Goal: Information Seeking & Learning: Learn about a topic

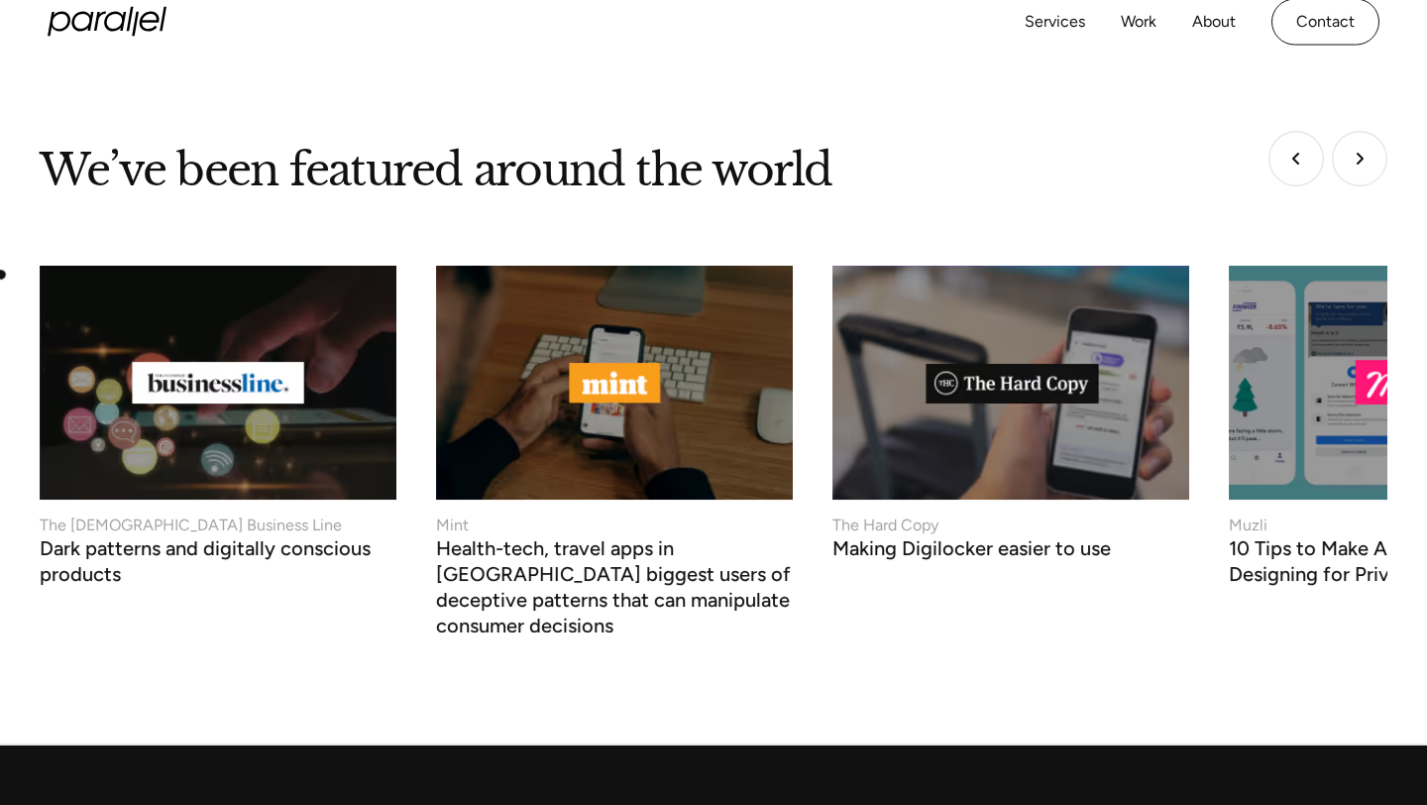
scroll to position [7538, 0]
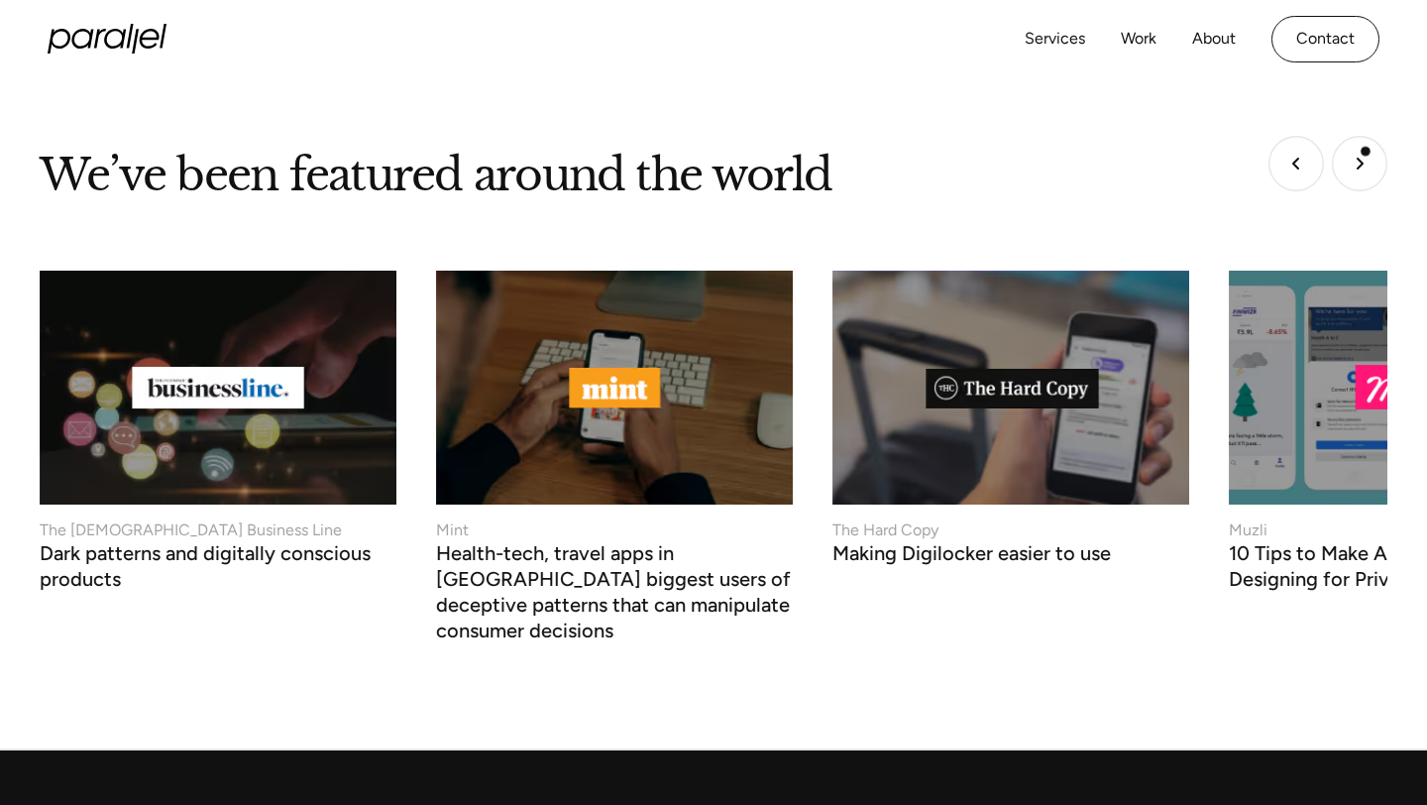
click at [1354, 136] on img "Next slide" at bounding box center [1359, 163] width 55 height 55
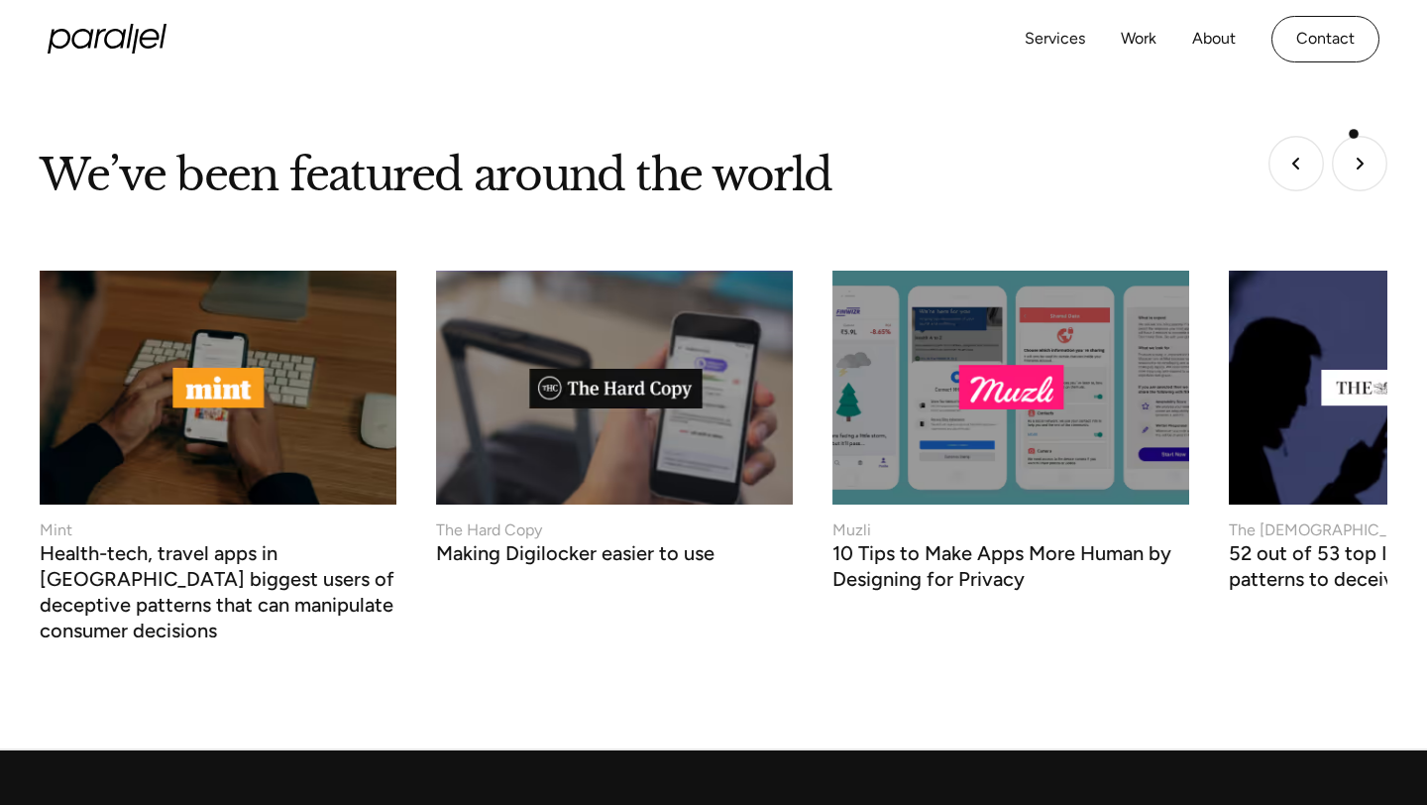
click at [1354, 136] on img "Next slide" at bounding box center [1359, 163] width 55 height 55
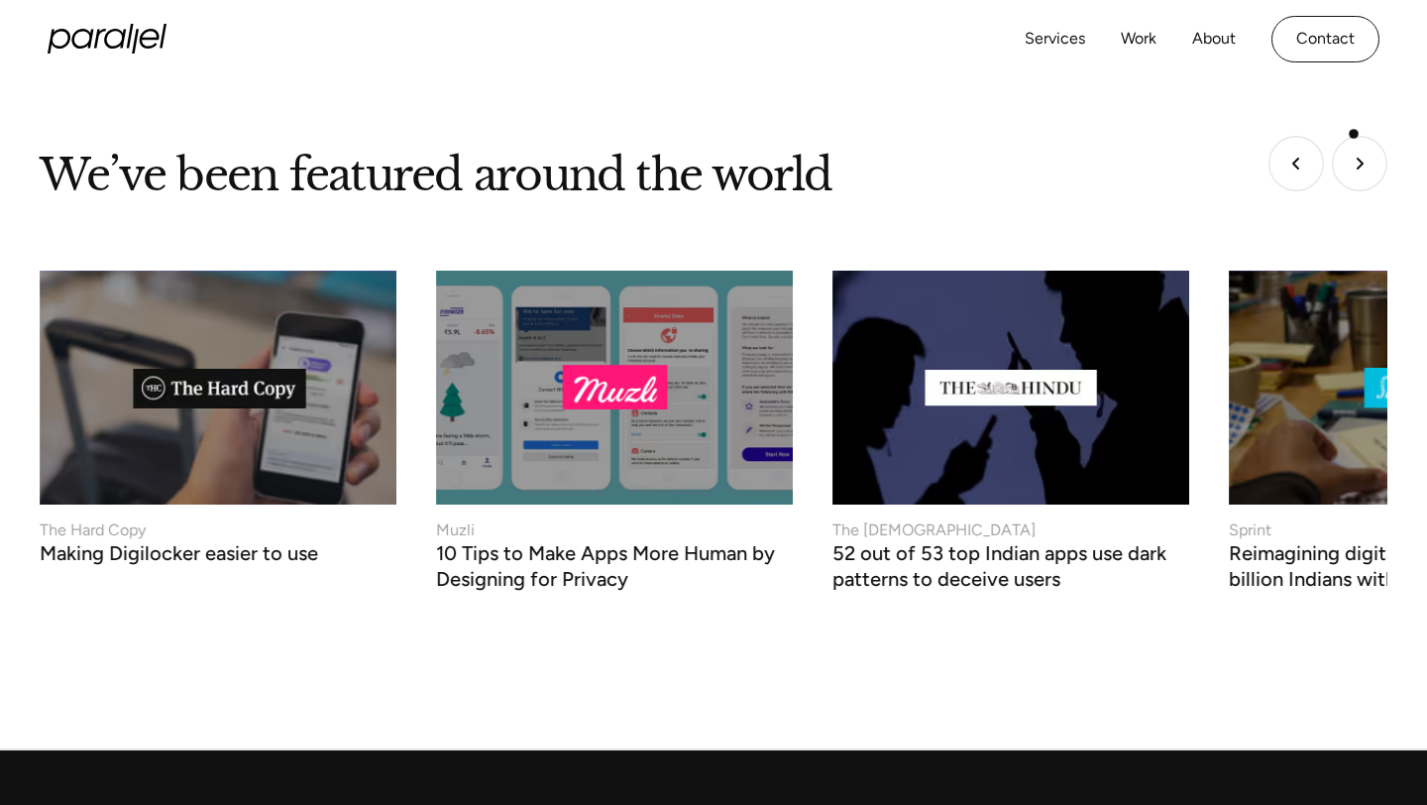
click at [1354, 136] on img "Next slide" at bounding box center [1359, 163] width 55 height 55
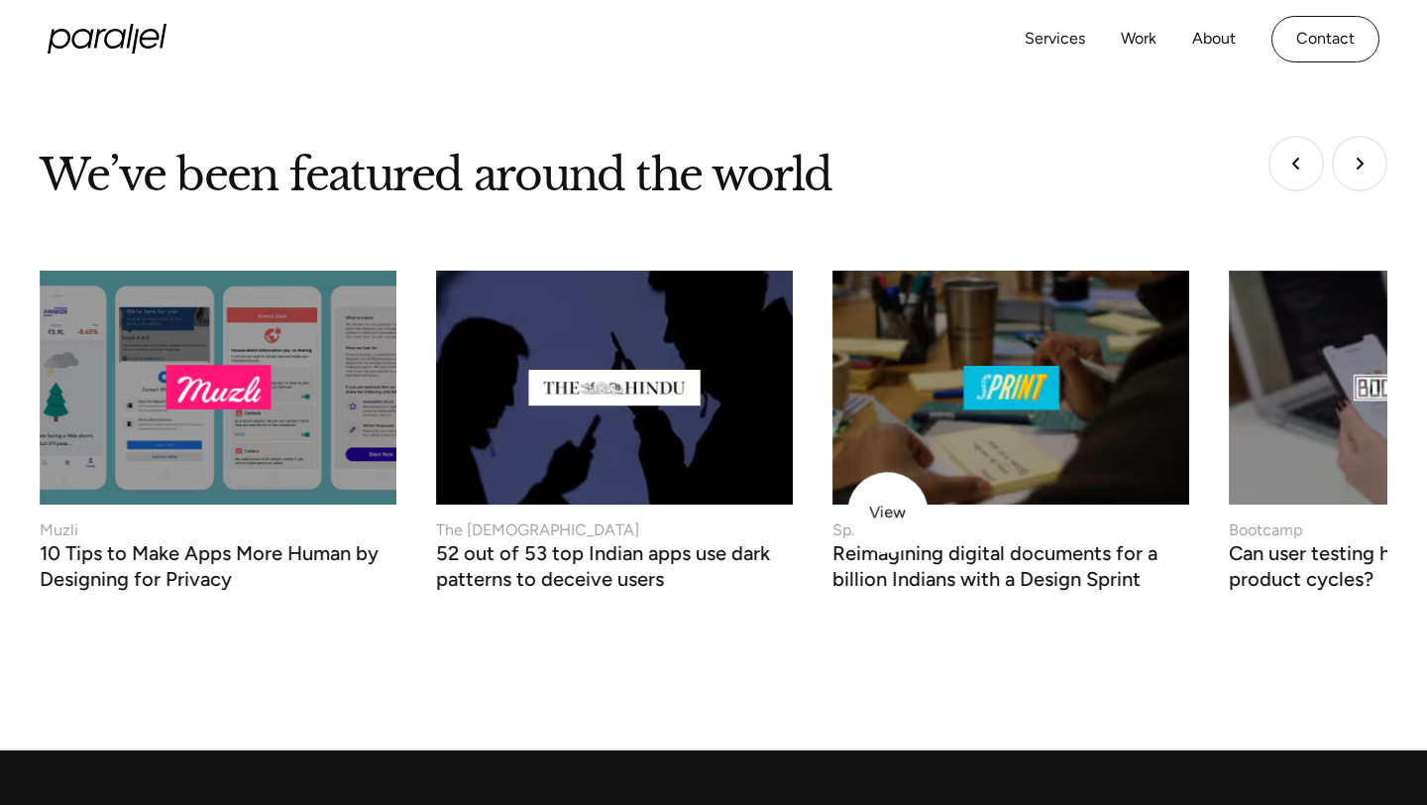
click at [888, 518] on div "Sprint Reimagining digital documents for a billion Indians with a Design Sprint" at bounding box center [1010, 551] width 357 height 67
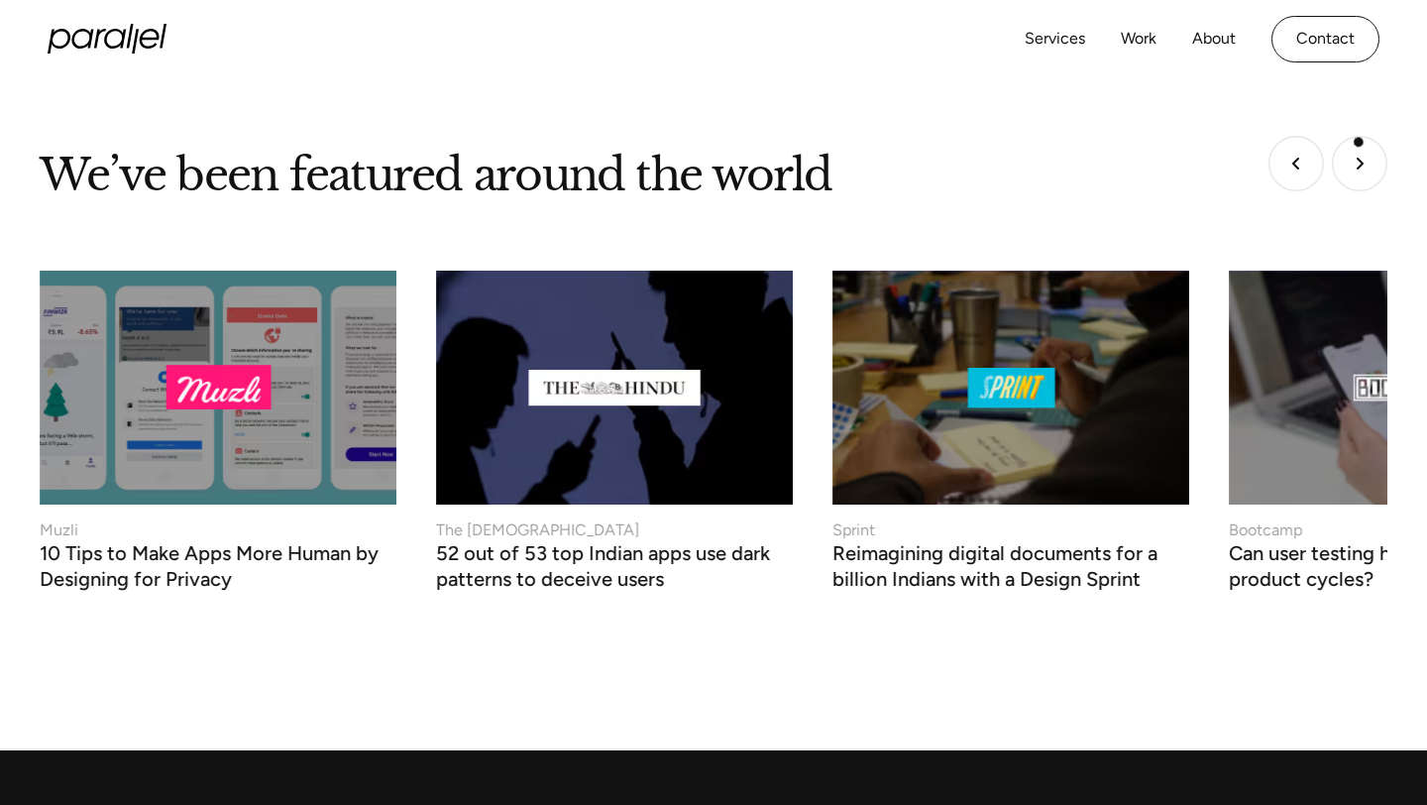
click at [1356, 144] on img "Next slide" at bounding box center [1359, 163] width 55 height 55
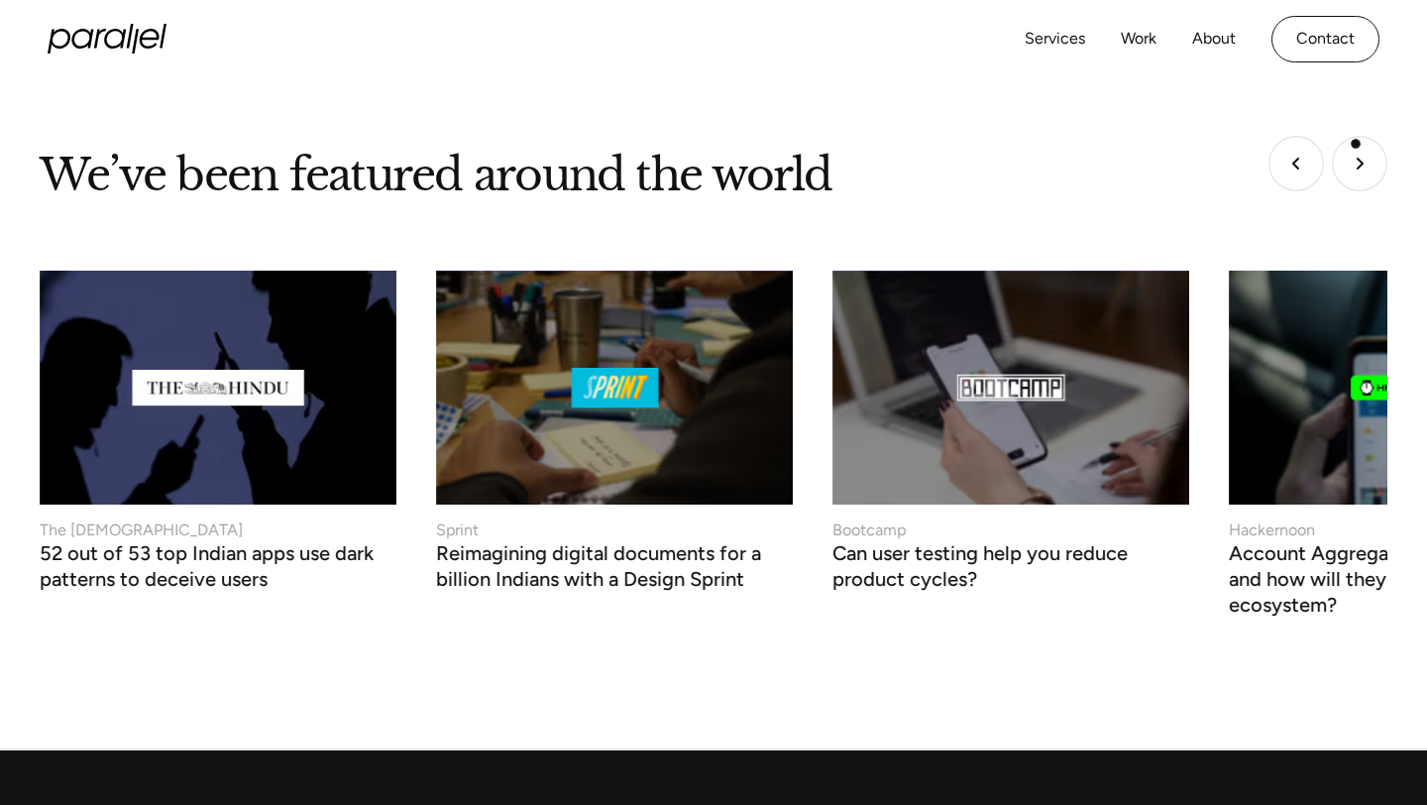
click at [1356, 144] on img "Next slide" at bounding box center [1359, 163] width 55 height 55
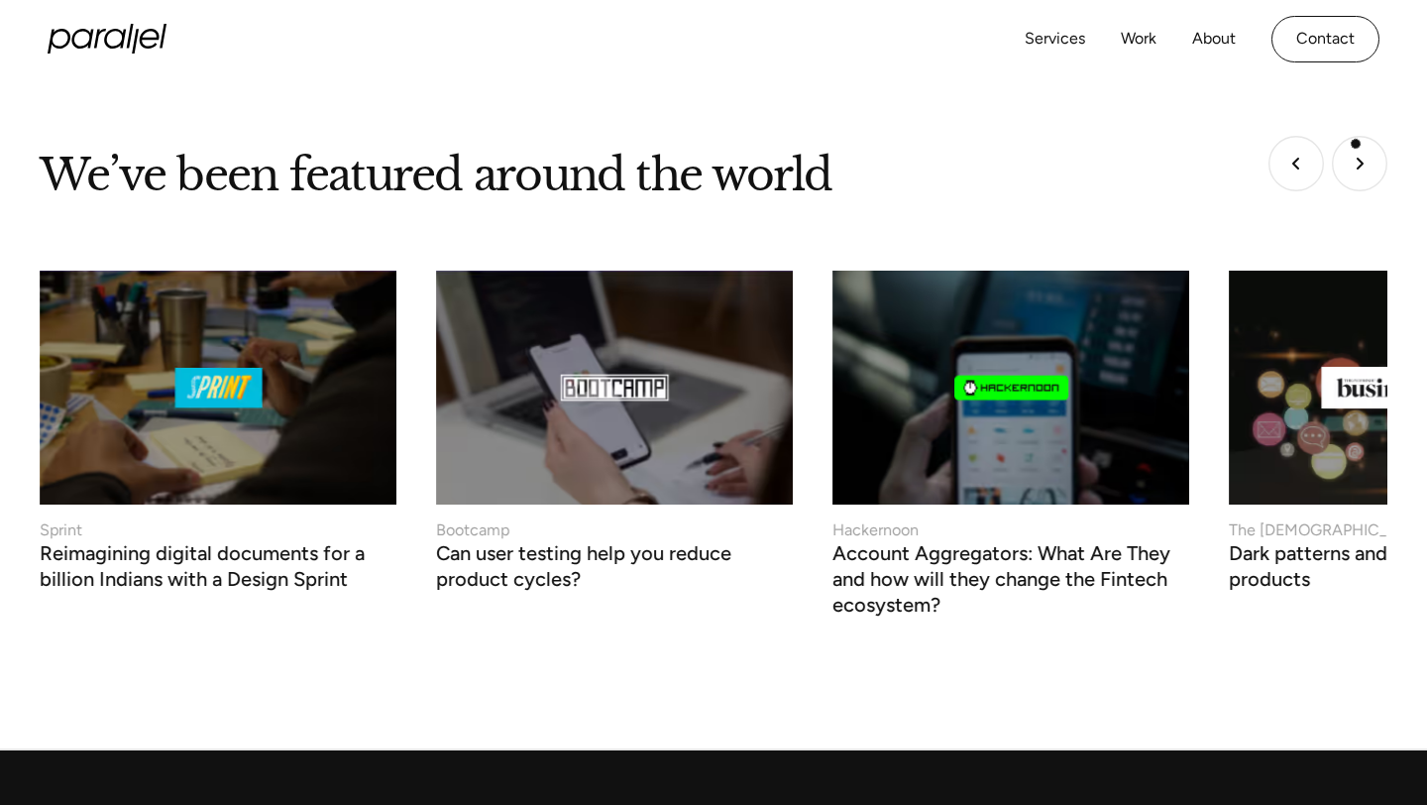
click at [1356, 145] on img "Next slide" at bounding box center [1359, 163] width 55 height 55
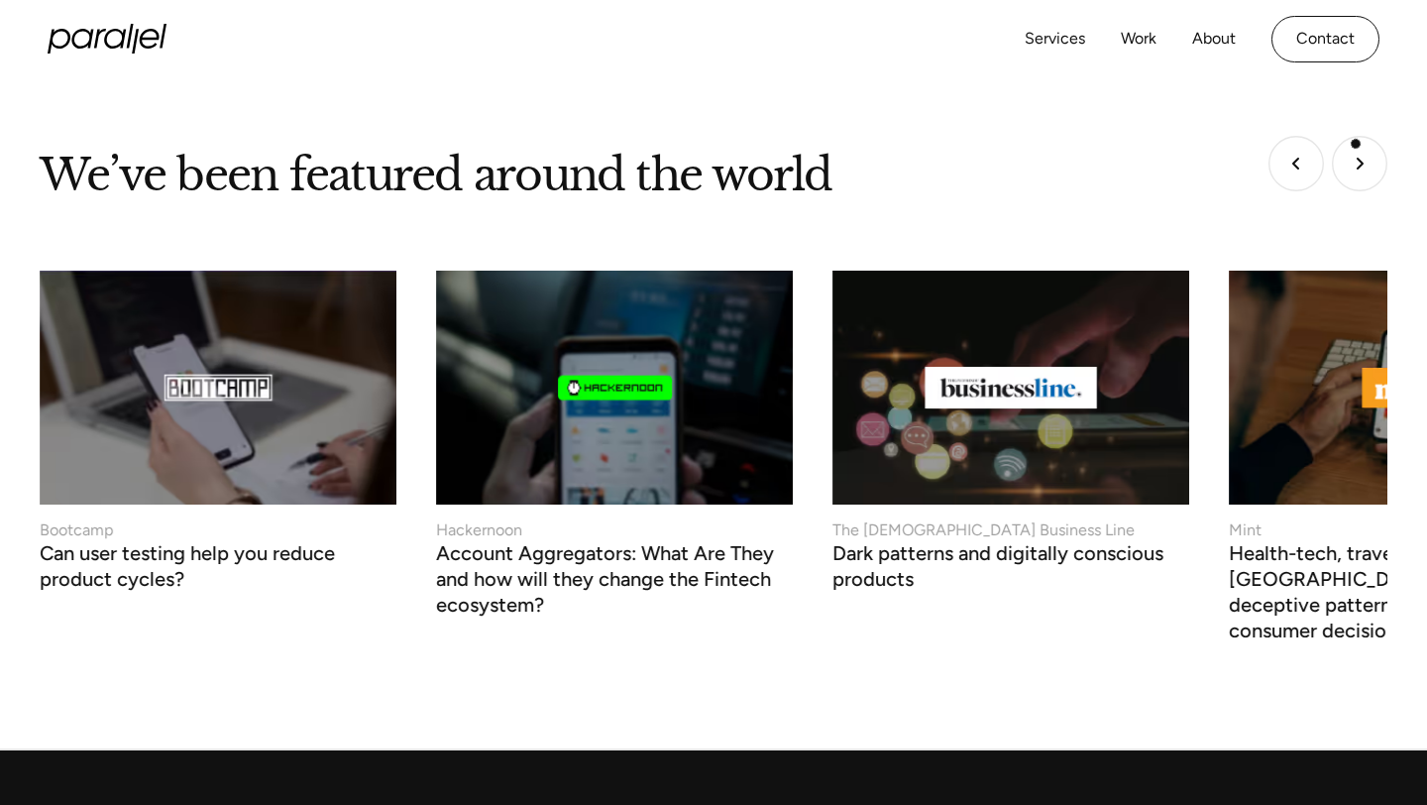
click at [1356, 146] on img "Next slide" at bounding box center [1359, 163] width 55 height 55
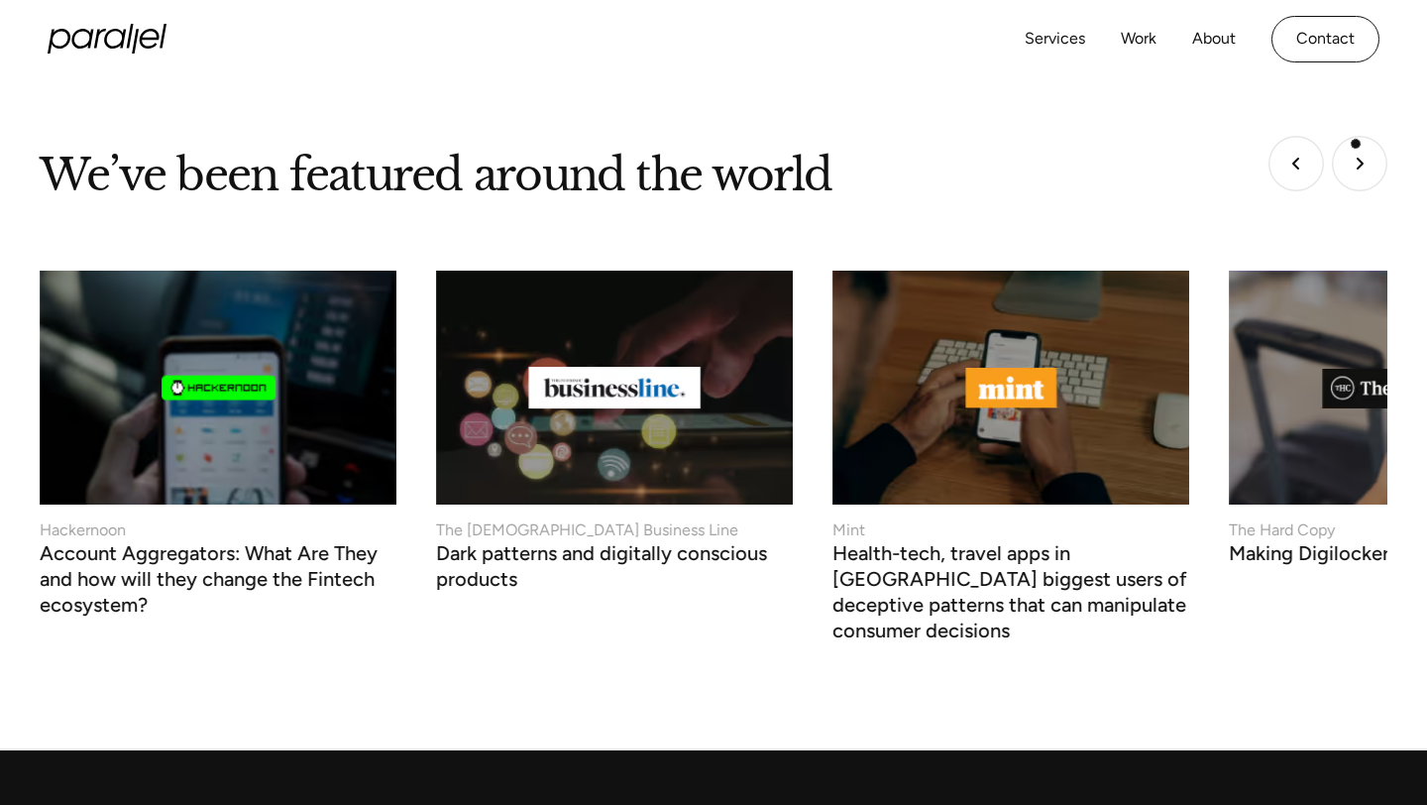
click at [1356, 146] on img "Go to first slide" at bounding box center [1359, 163] width 55 height 55
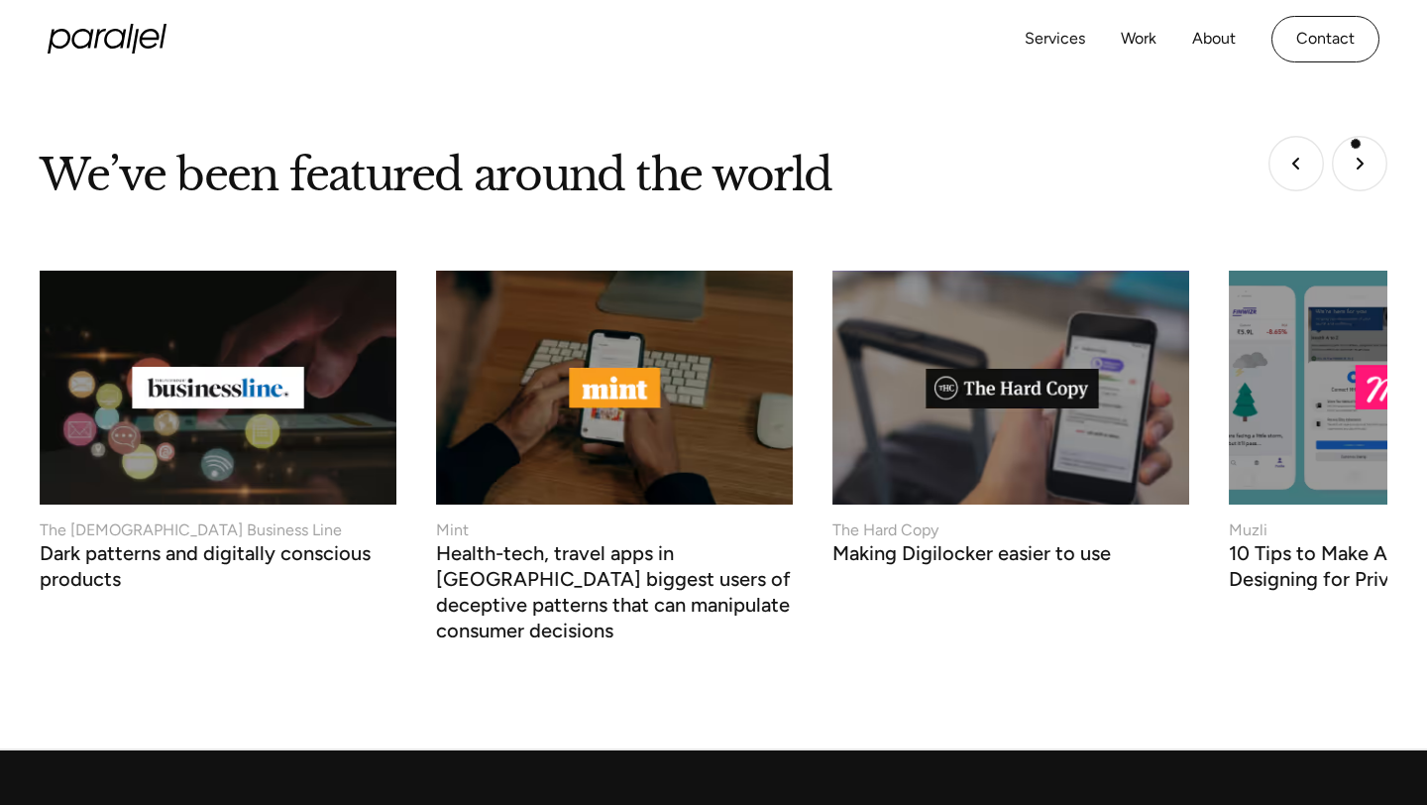
click at [1356, 146] on img "Next slide" at bounding box center [1359, 163] width 55 height 55
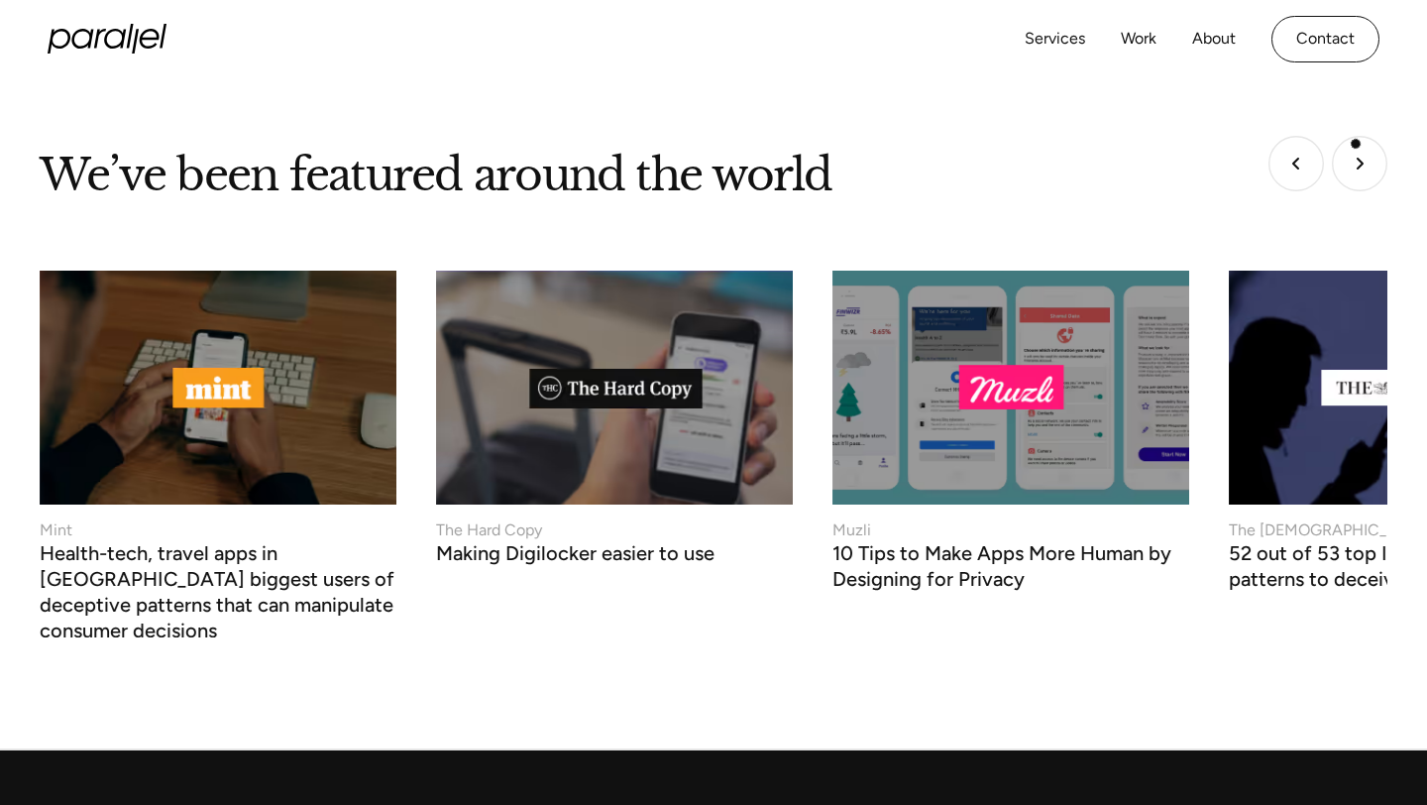
click at [1356, 146] on img "Next slide" at bounding box center [1359, 163] width 55 height 55
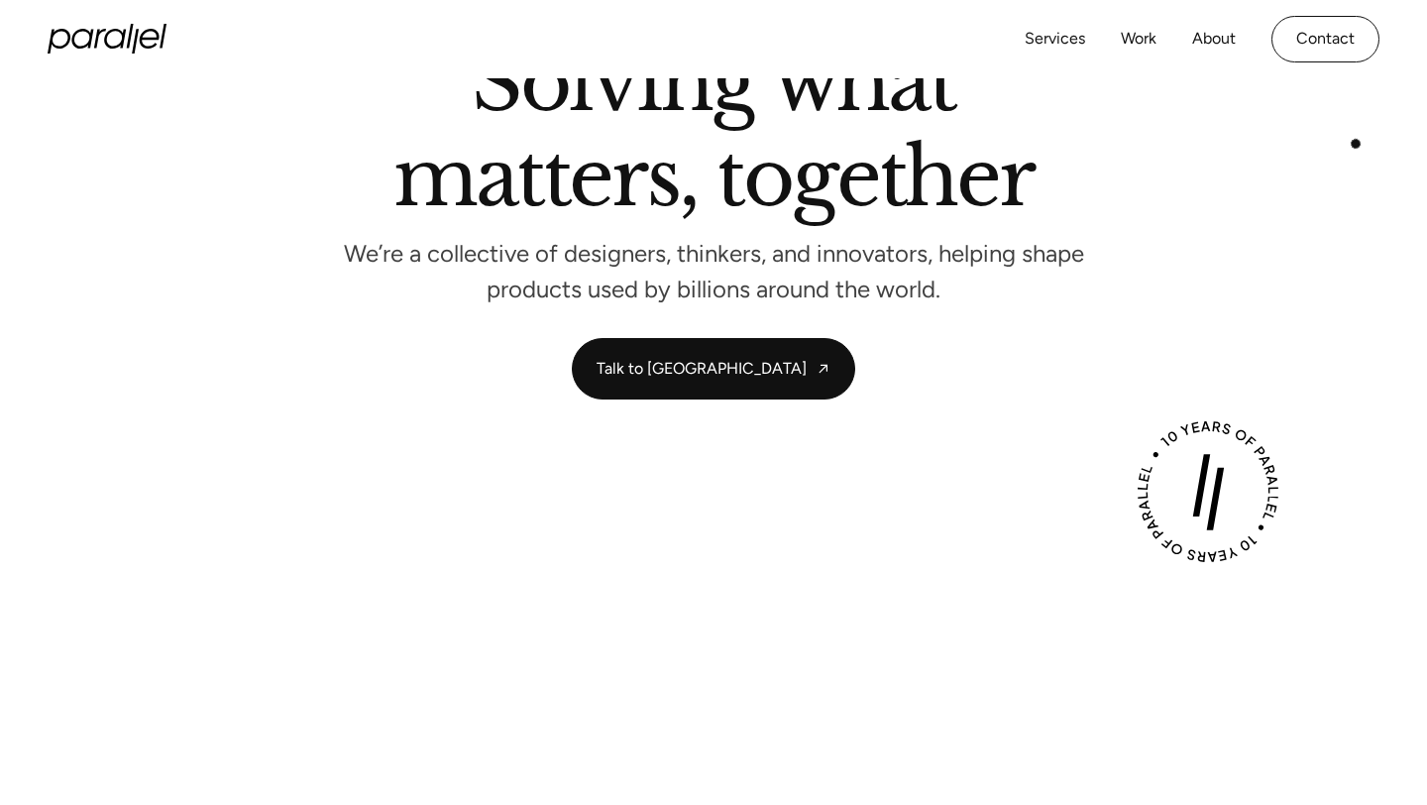
scroll to position [0, 0]
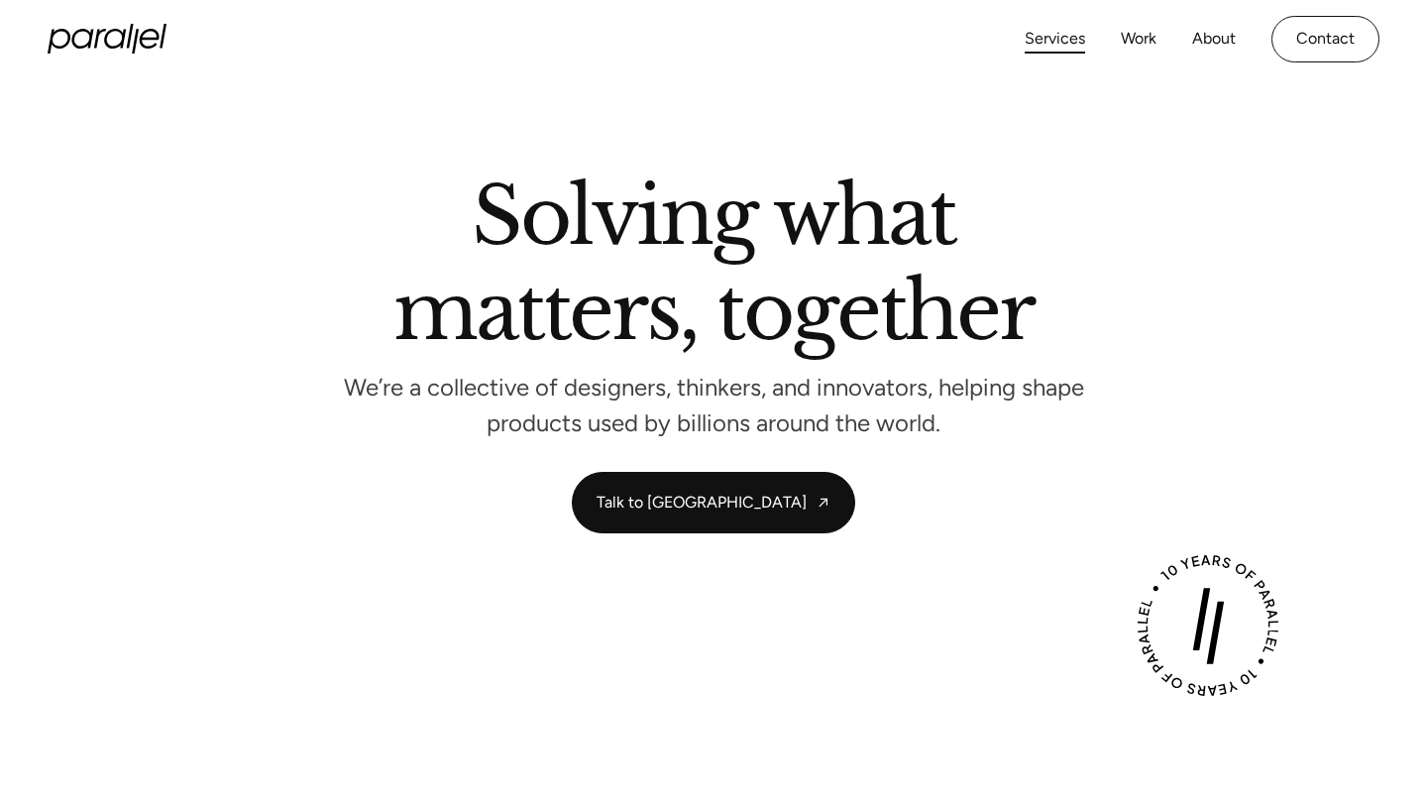
click at [1081, 38] on link "Services" at bounding box center [1055, 39] width 60 height 29
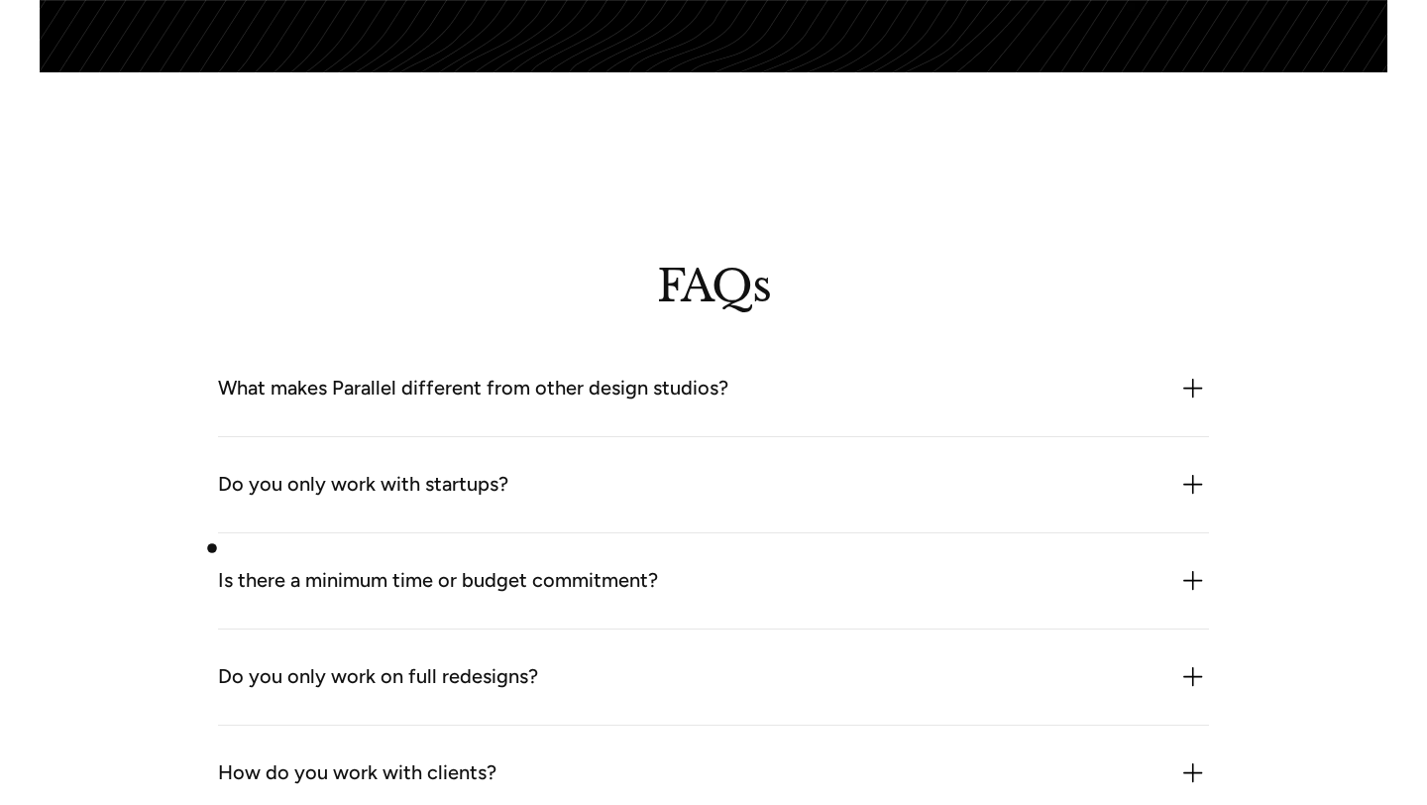
scroll to position [5255, 0]
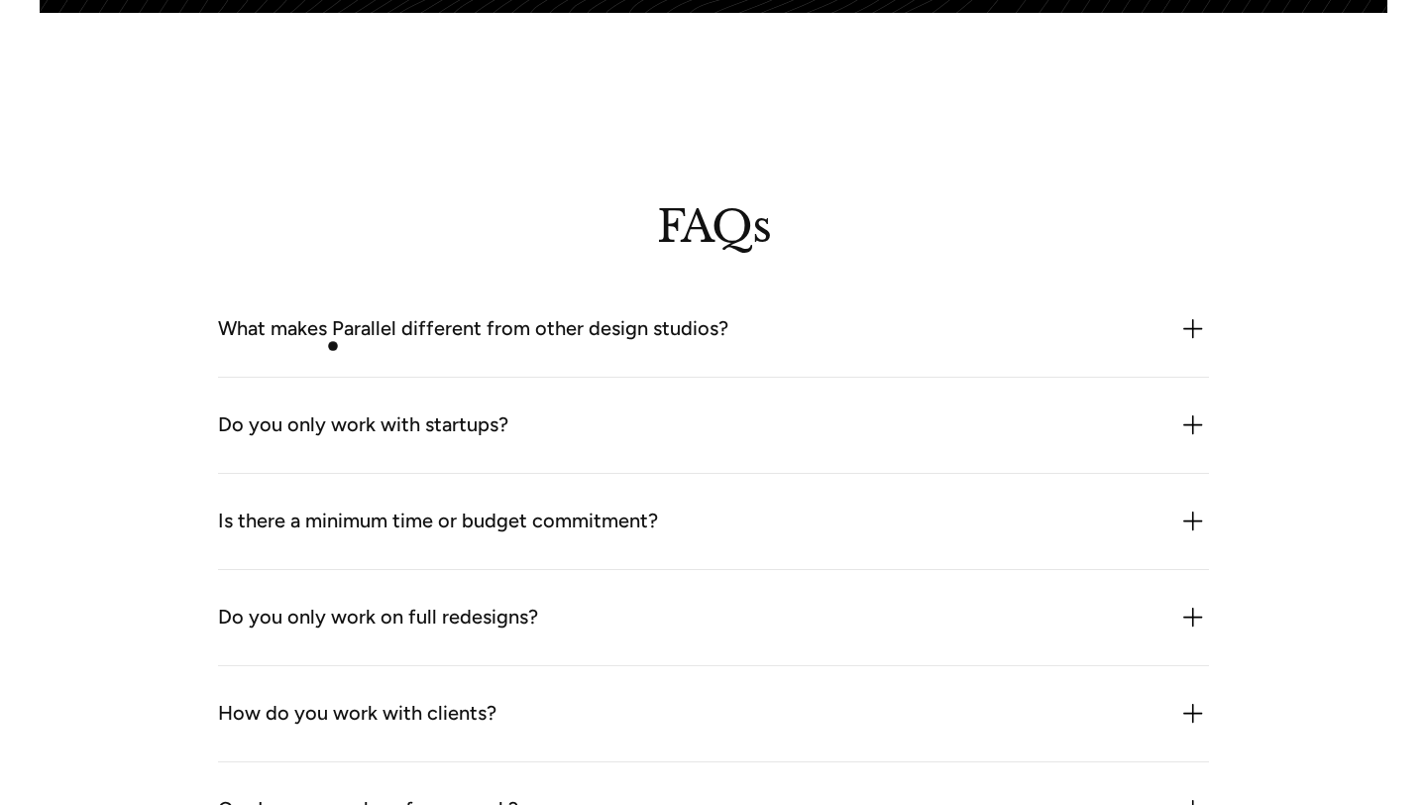
click at [333, 345] on div "What makes Parallel different from other design studios?" at bounding box center [473, 329] width 510 height 32
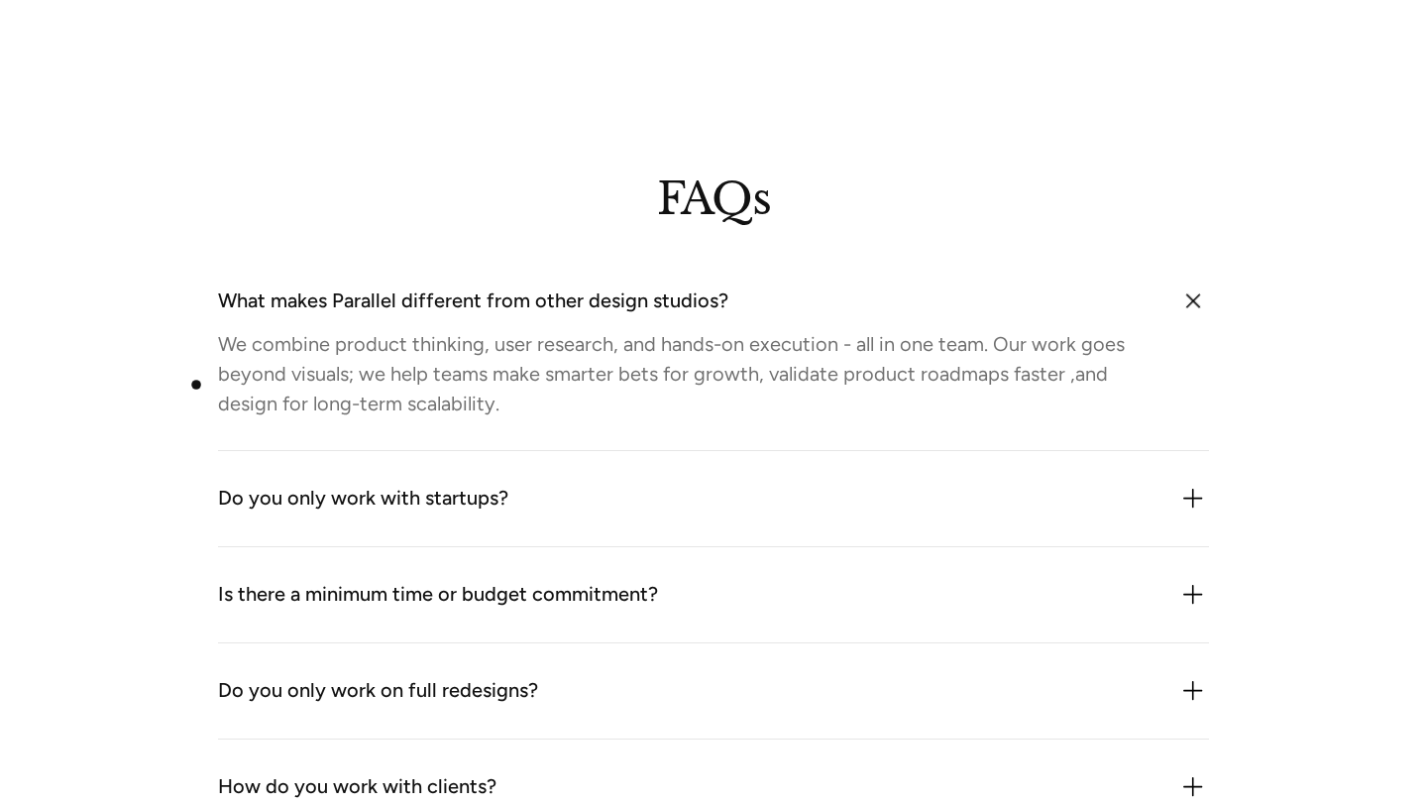
scroll to position [5434, 0]
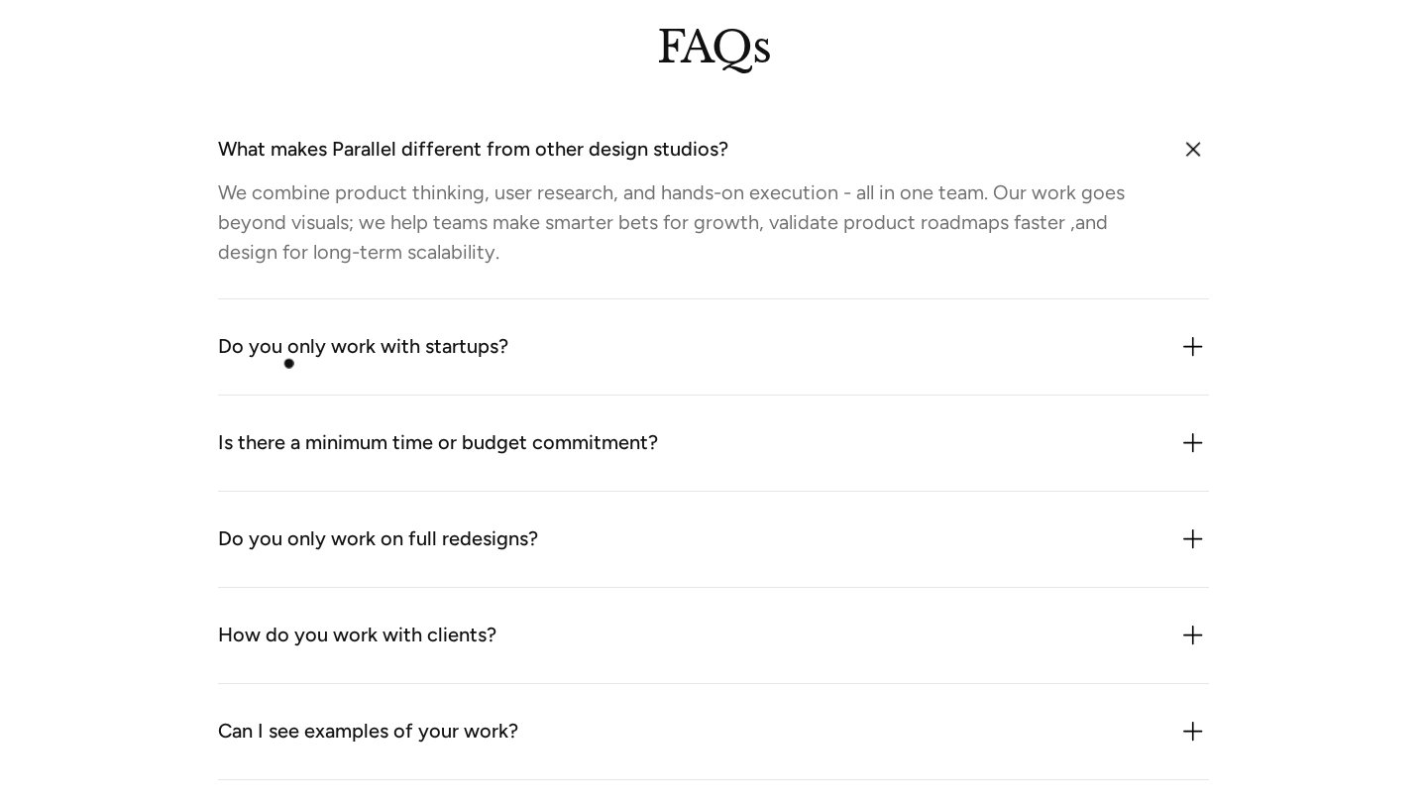
click at [307, 359] on div "Do you only work with startups?" at bounding box center [363, 347] width 290 height 32
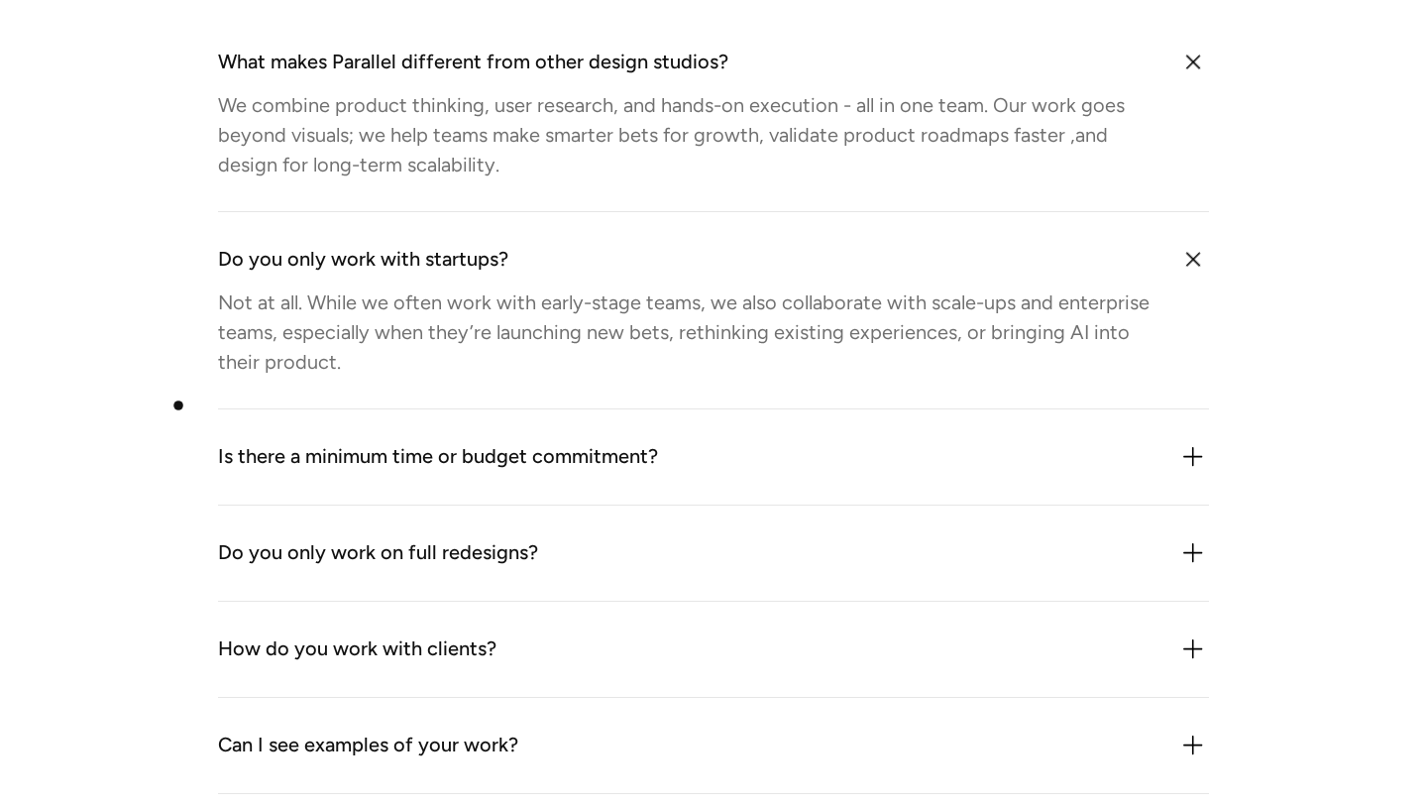
scroll to position [5523, 0]
